Goal: Task Accomplishment & Management: Use online tool/utility

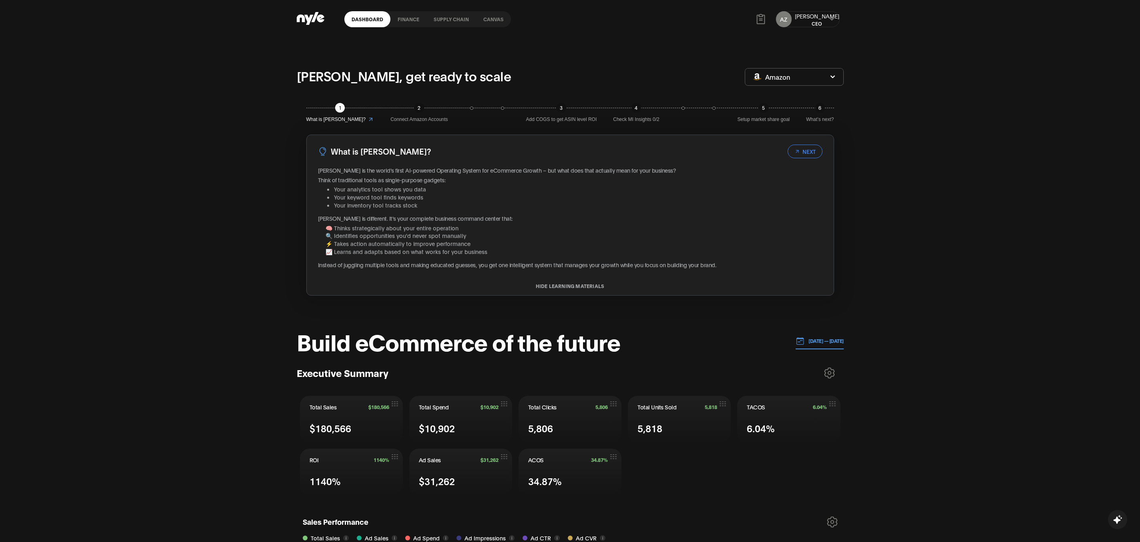
click at [486, 15] on link "Canvas" at bounding box center [493, 19] width 35 height 16
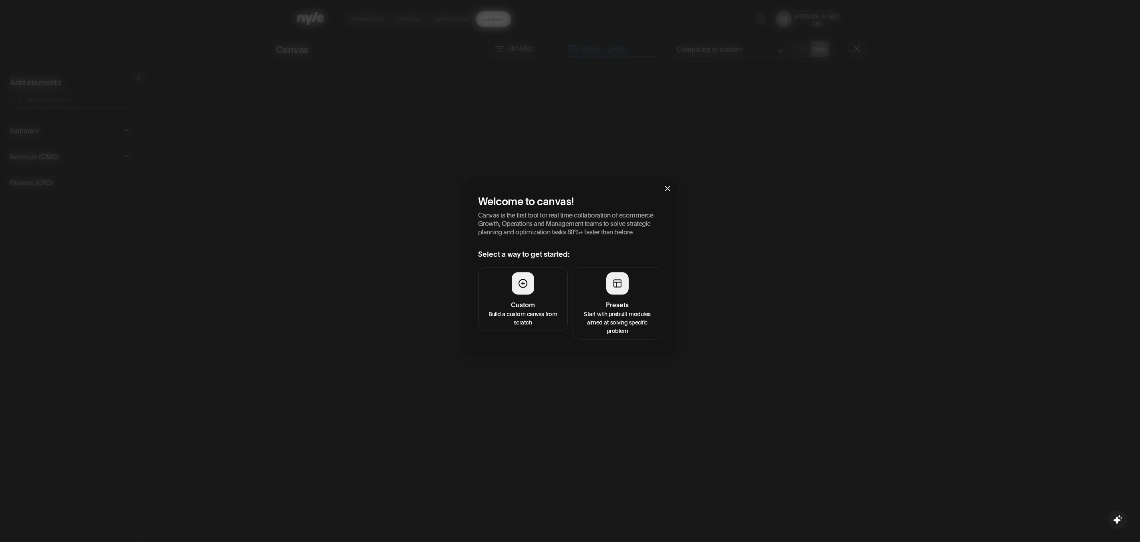
click at [635, 289] on button "Presets Start with prebuilt modules aimed at solving specific problem" at bounding box center [618, 303] width 90 height 72
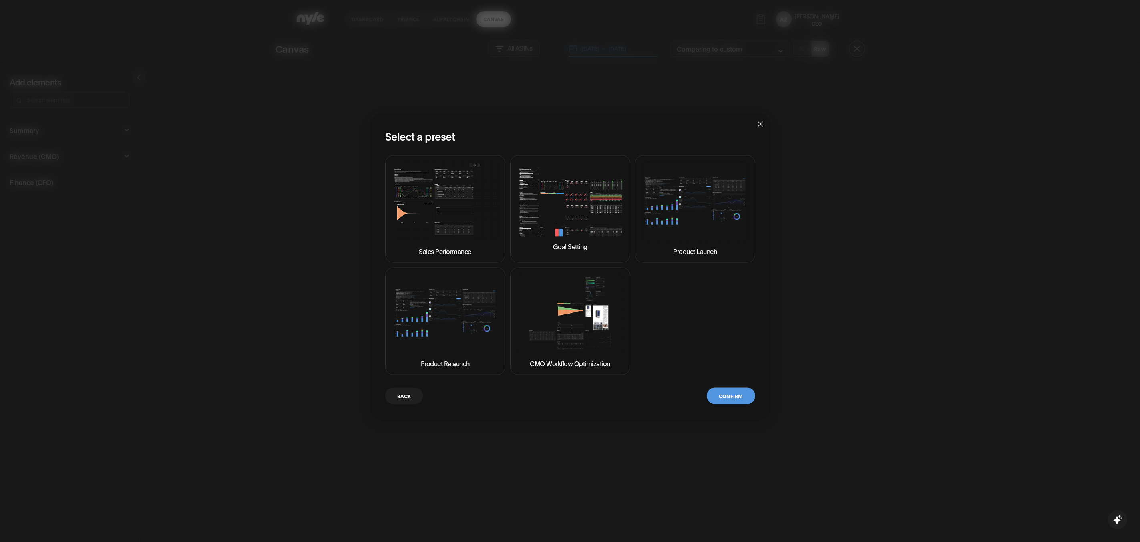
click at [571, 198] on img at bounding box center [570, 201] width 107 height 70
click at [735, 393] on button "Confirm" at bounding box center [731, 395] width 48 height 16
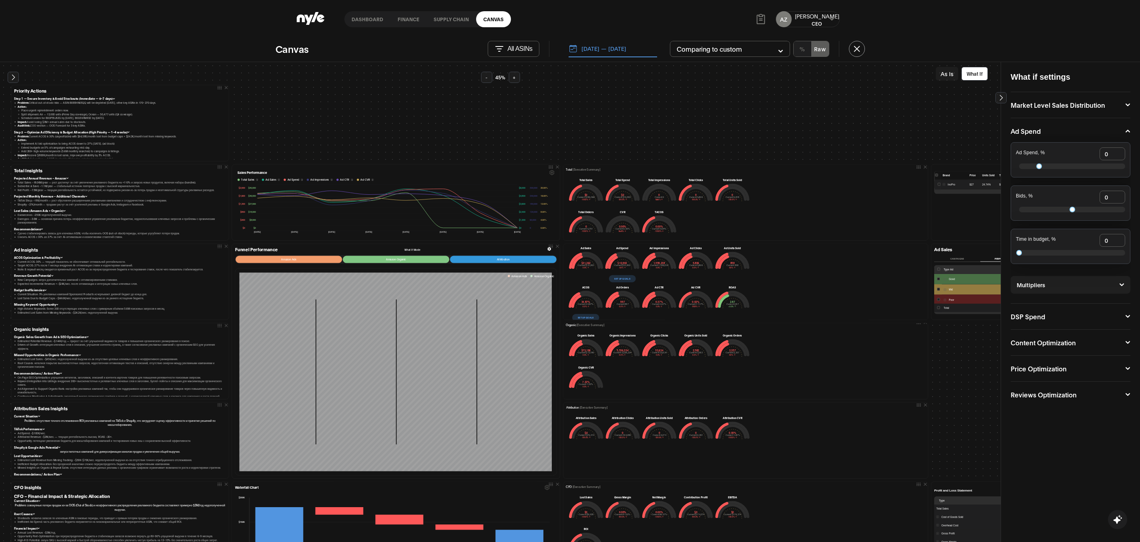
scroll to position [6, 0]
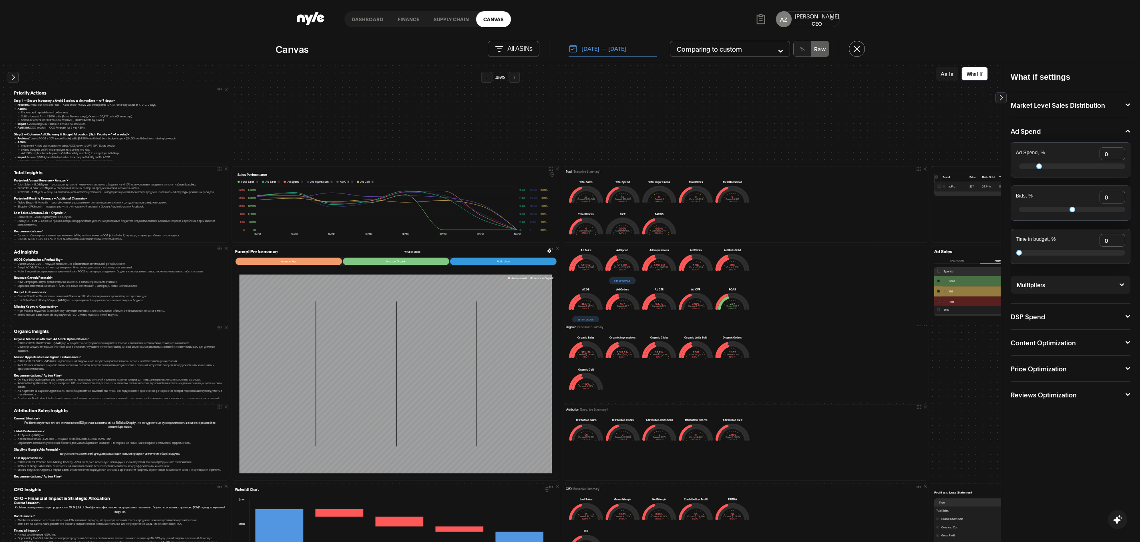
click at [618, 280] on button "Set up goals" at bounding box center [622, 280] width 27 height 7
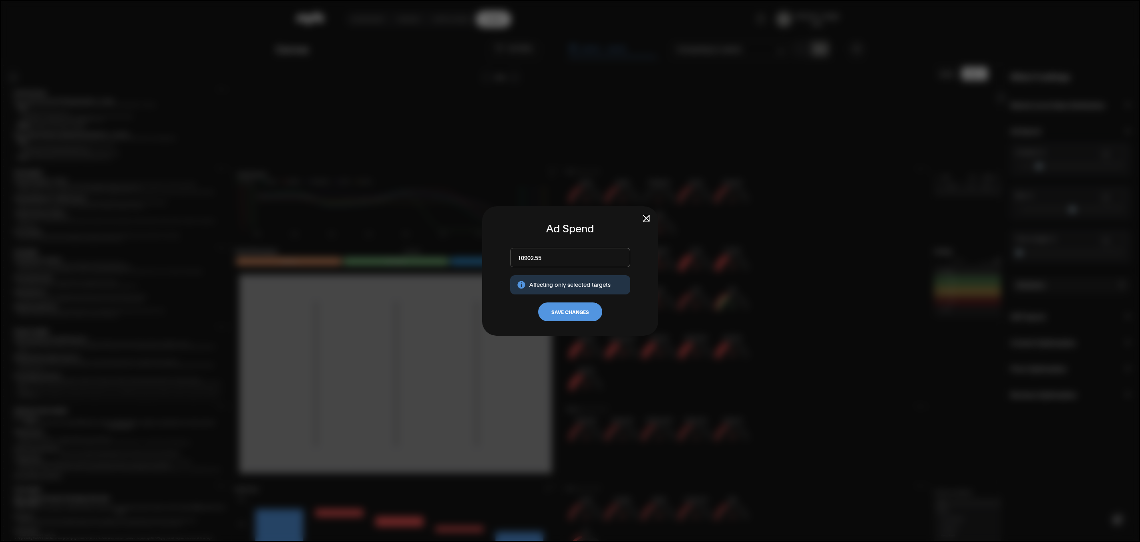
click at [644, 217] on span "button" at bounding box center [647, 218] width 6 height 6
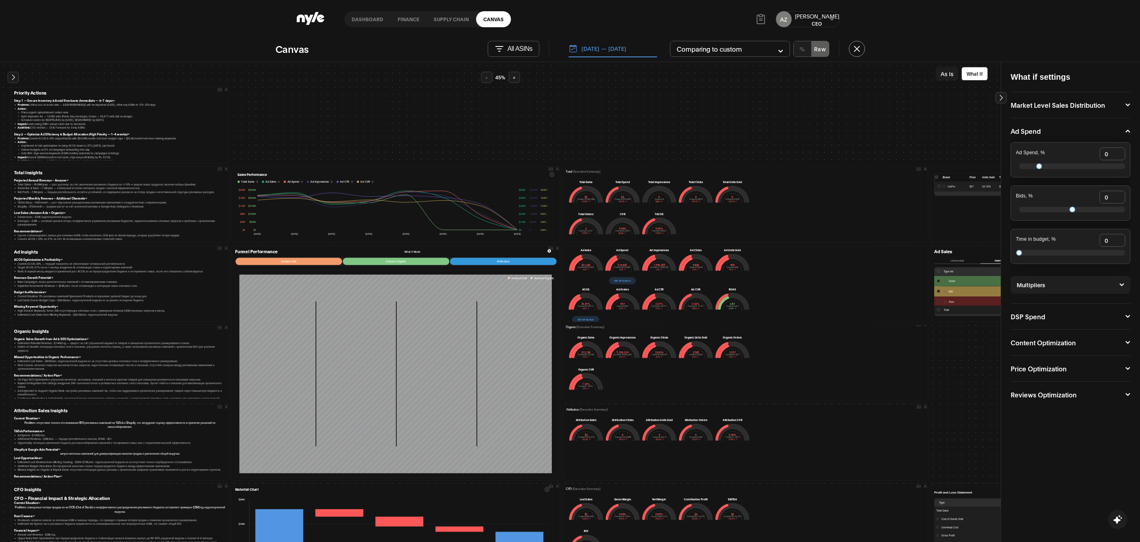
click at [589, 319] on button "Set up goals" at bounding box center [586, 319] width 27 height 7
